Goal: Task Accomplishment & Management: Use online tool/utility

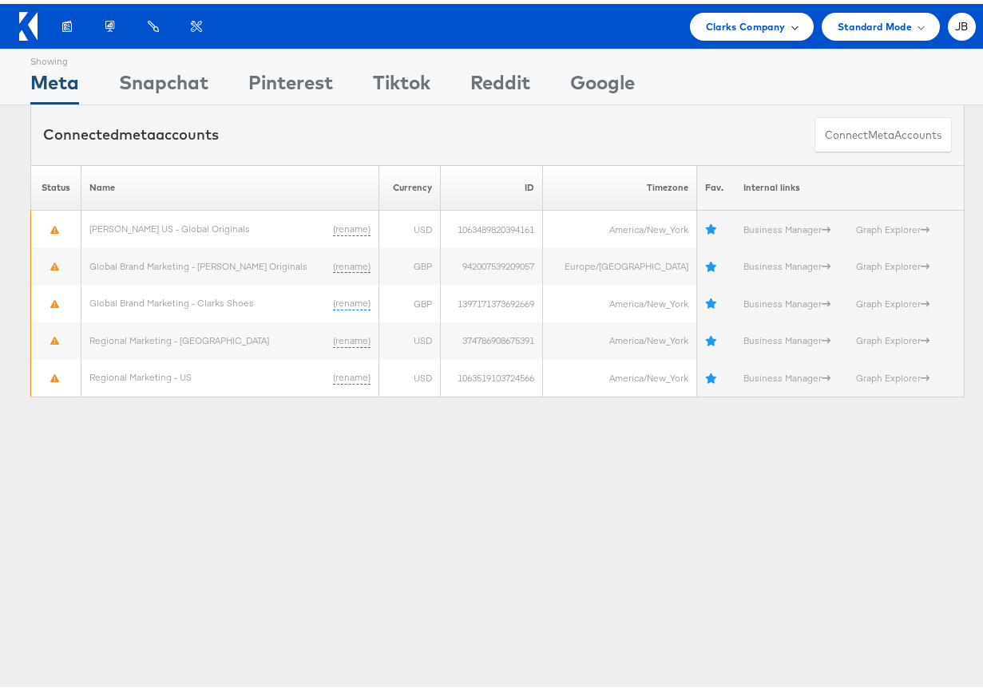
click at [723, 25] on span "Clarks Company" at bounding box center [746, 22] width 80 height 17
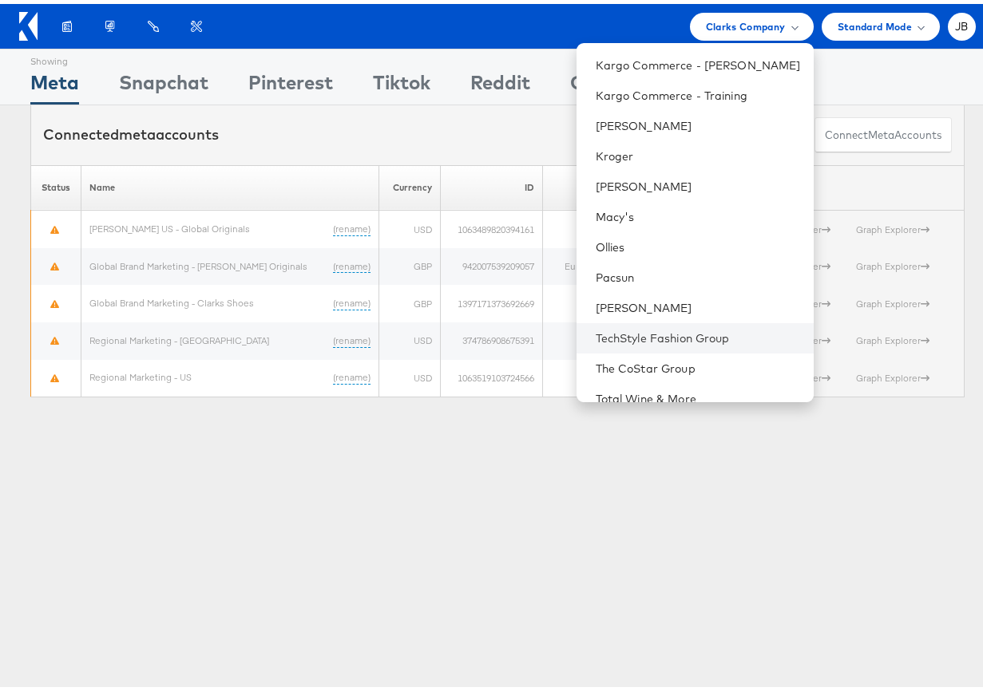
scroll to position [504, 0]
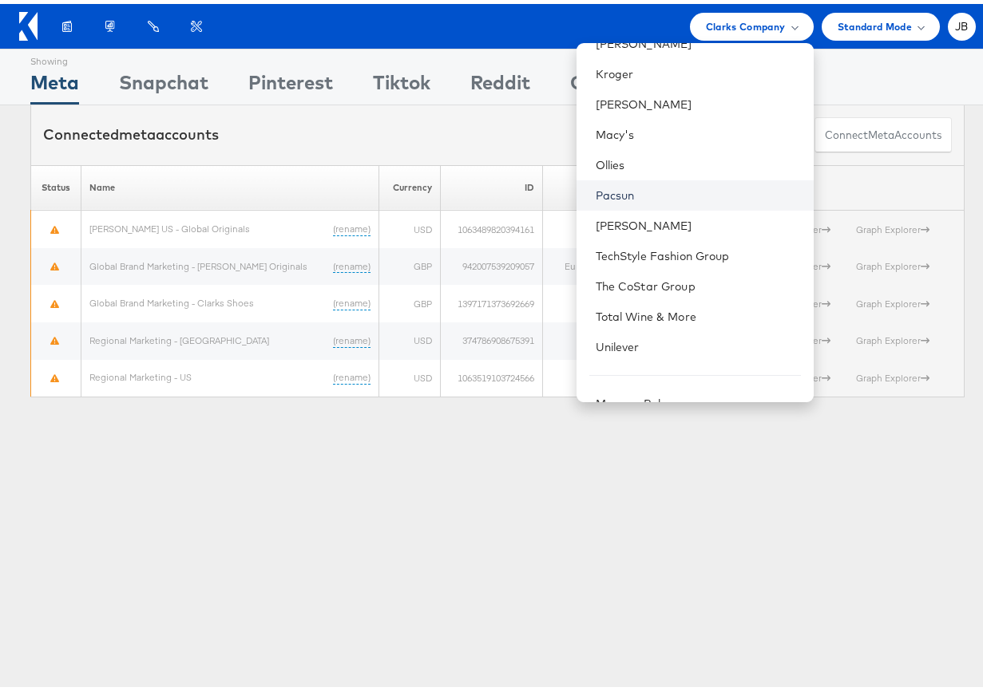
click at [609, 184] on link "Pacsun" at bounding box center [697, 192] width 205 height 16
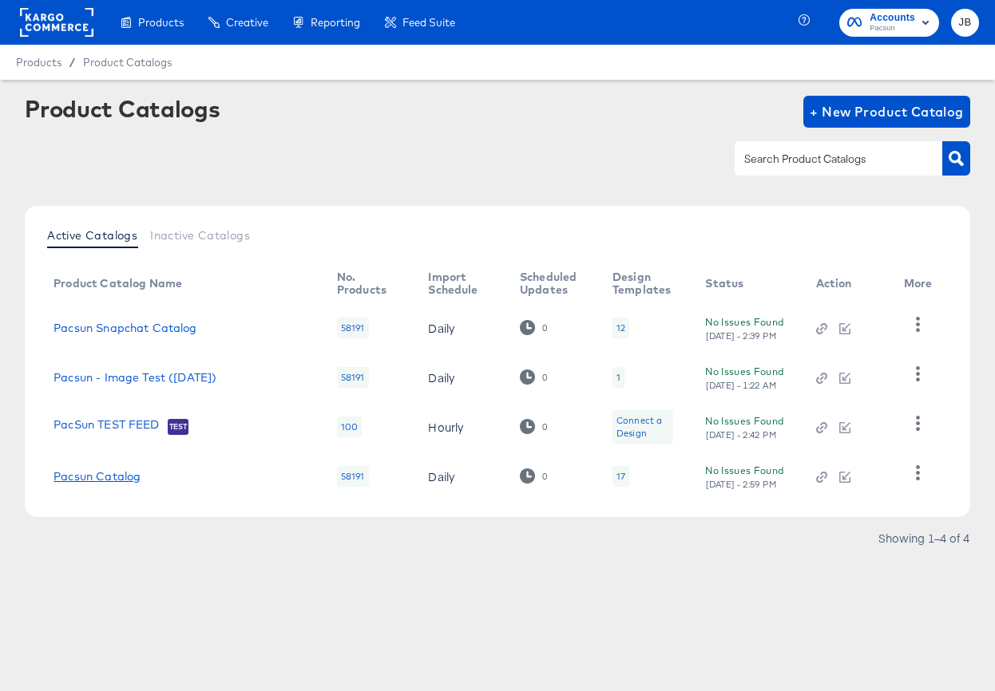
click at [113, 477] on link "Pacsun Catalog" at bounding box center [96, 476] width 87 height 13
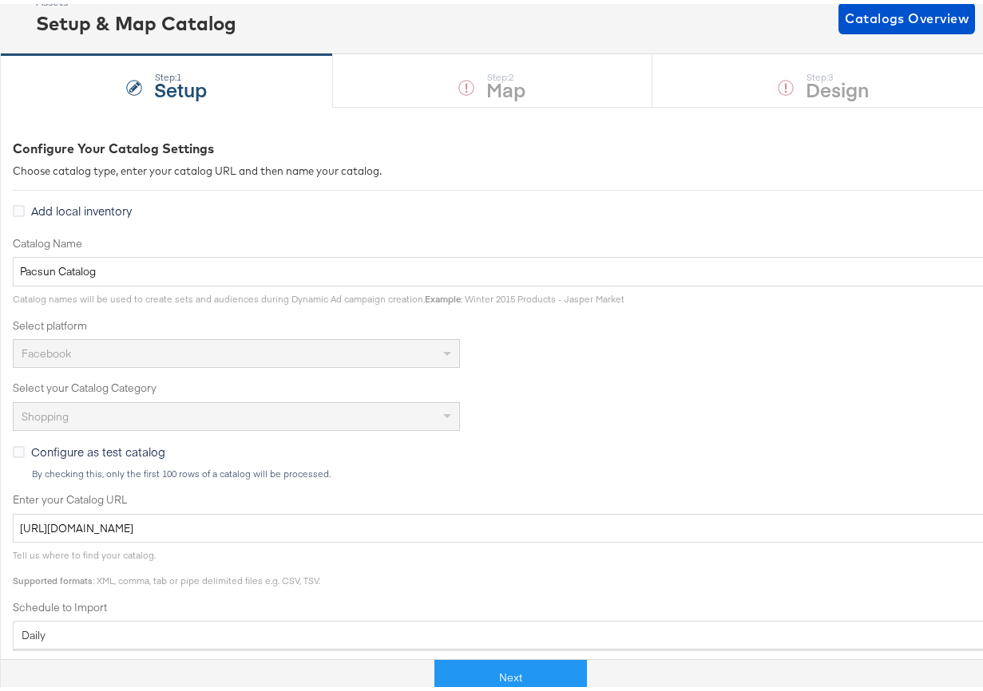
scroll to position [379, 0]
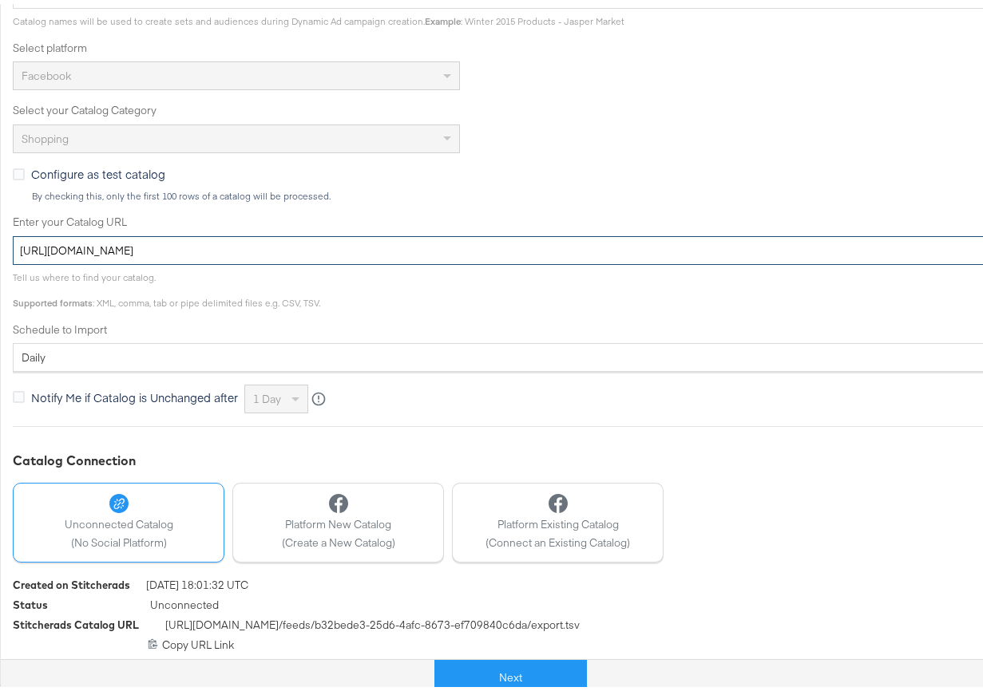
click at [235, 247] on input "[URL][DOMAIN_NAME]" at bounding box center [571, 247] width 1117 height 30
